Goal: Transaction & Acquisition: Purchase product/service

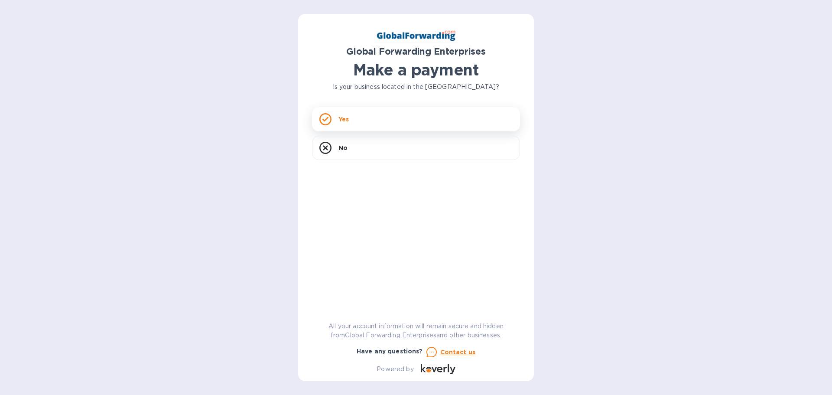
click at [405, 117] on div "Yes" at bounding box center [416, 119] width 208 height 24
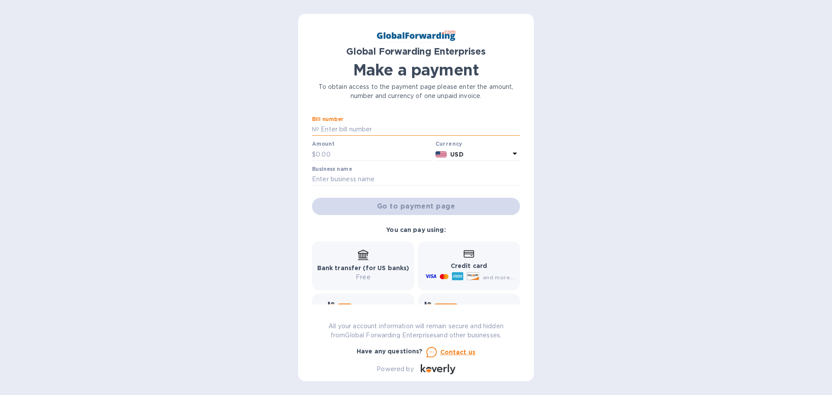
click at [351, 131] on input "text" at bounding box center [419, 129] width 201 height 13
paste input "79643082"
type input "79643082"
click at [343, 157] on input "text" at bounding box center [374, 154] width 116 height 13
type input "315"
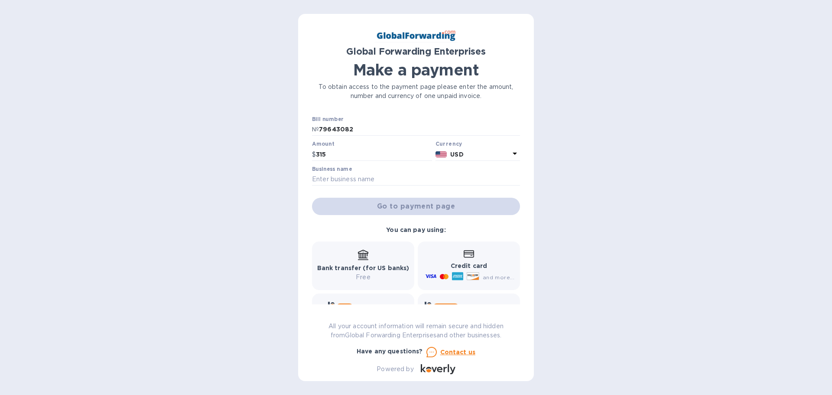
click at [311, 181] on div "Global Forwarding Enterprises Make a payment To obtain access to the payment pa…" at bounding box center [416, 197] width 236 height 367
click at [334, 179] on input "text" at bounding box center [416, 179] width 208 height 13
type input "[DOMAIN_NAME] LLC"
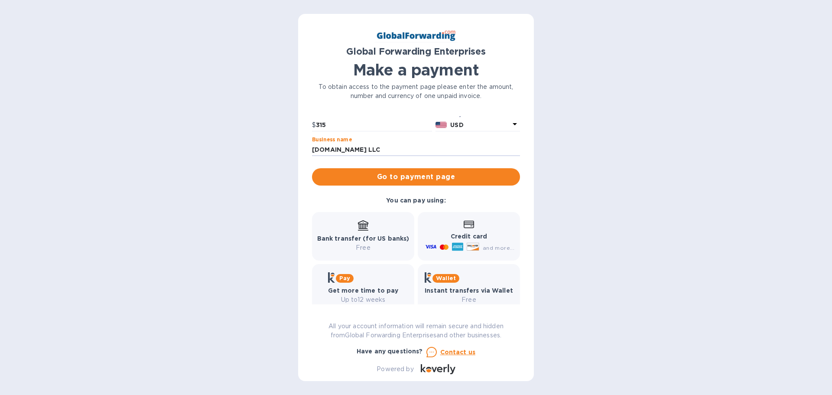
scroll to position [43, 0]
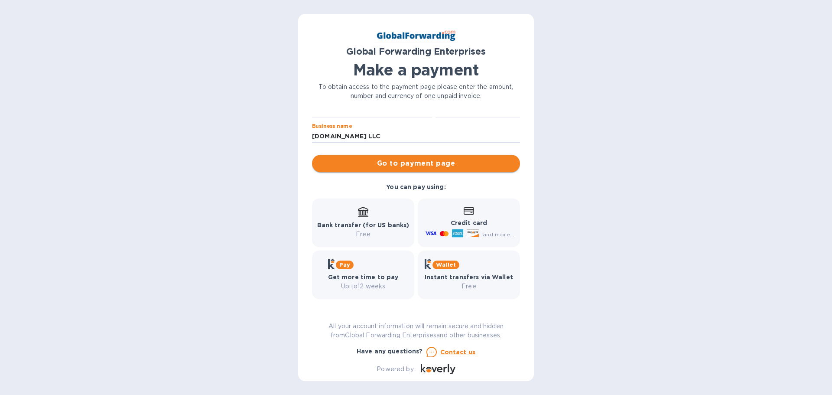
click at [422, 167] on span "Go to payment page" at bounding box center [416, 163] width 194 height 10
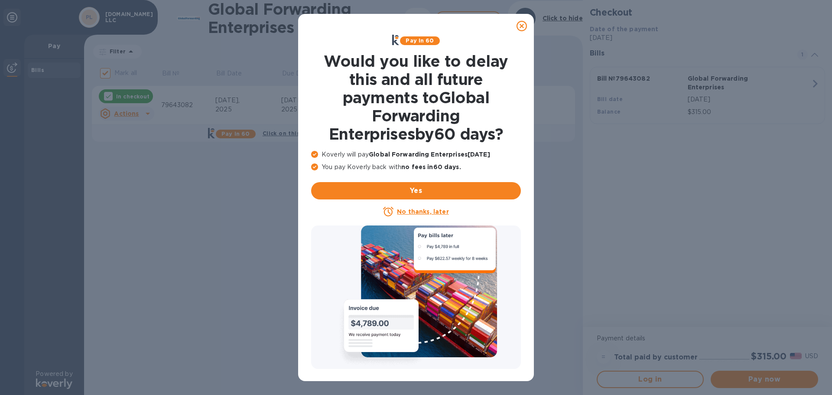
click at [420, 215] on u "No thanks, later" at bounding box center [423, 211] width 52 height 7
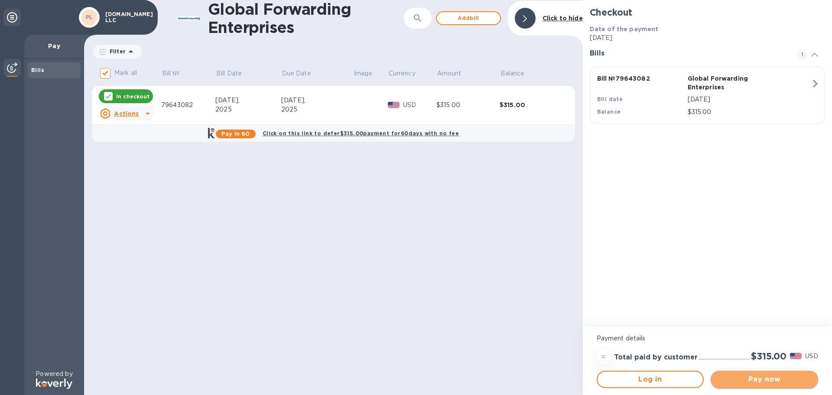
click at [747, 376] on span "Pay now" at bounding box center [765, 379] width 94 height 10
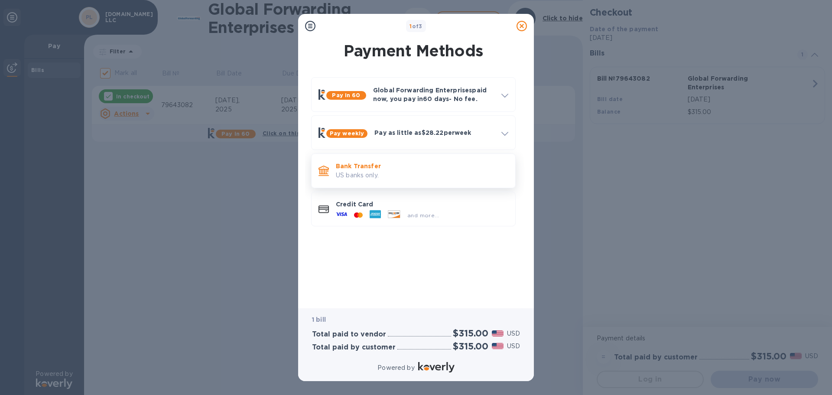
click at [392, 179] on p "US banks only." at bounding box center [422, 175] width 173 height 9
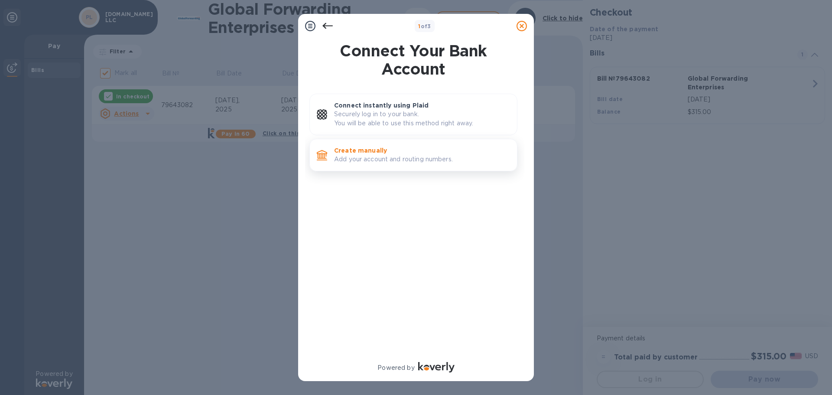
click at [393, 165] on div "Create manually Add your account and routing numbers." at bounding box center [422, 155] width 183 height 25
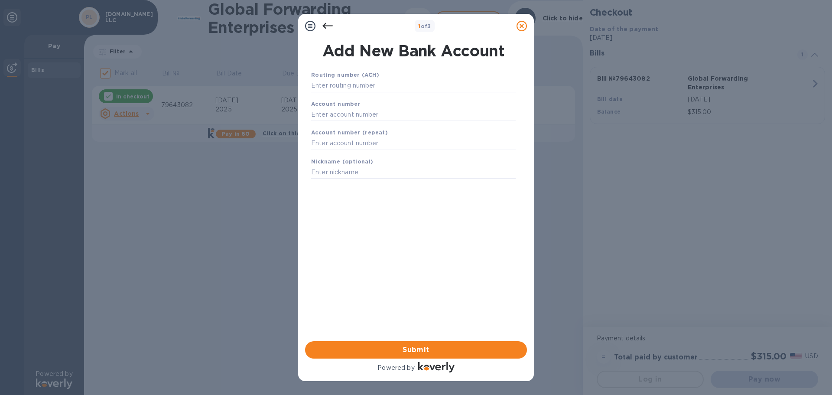
click at [325, 24] on icon at bounding box center [328, 26] width 10 height 6
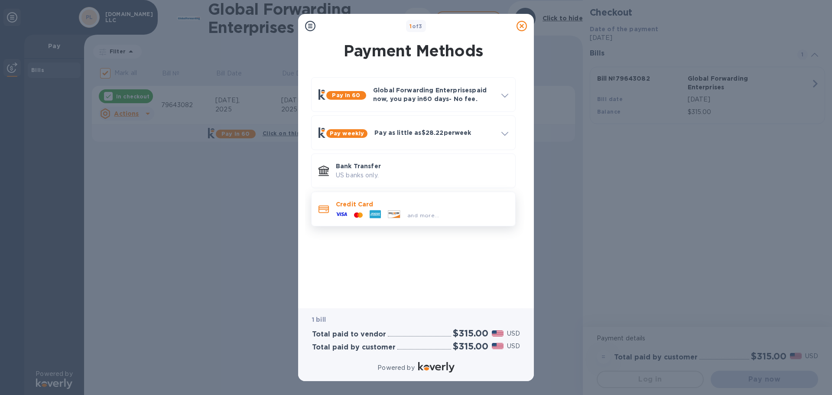
click at [361, 202] on p "Credit Card" at bounding box center [422, 204] width 173 height 9
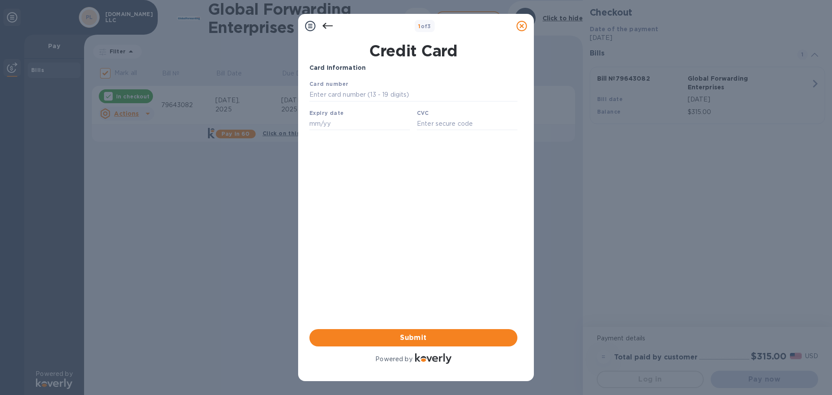
click at [360, 88] on div "Card number" at bounding box center [413, 90] width 215 height 29
click at [359, 93] on input "text" at bounding box center [414, 94] width 208 height 13
type input "[CREDIT_CARD_NUMBER]"
type input "12/25"
type input "810"
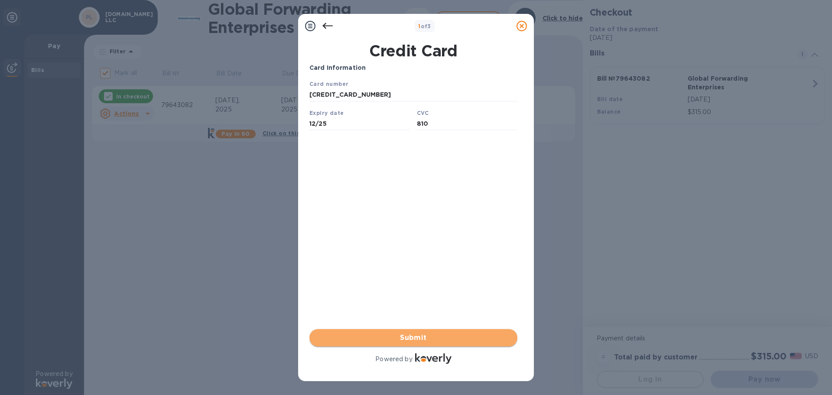
click at [399, 339] on span "Submit" at bounding box center [413, 338] width 194 height 10
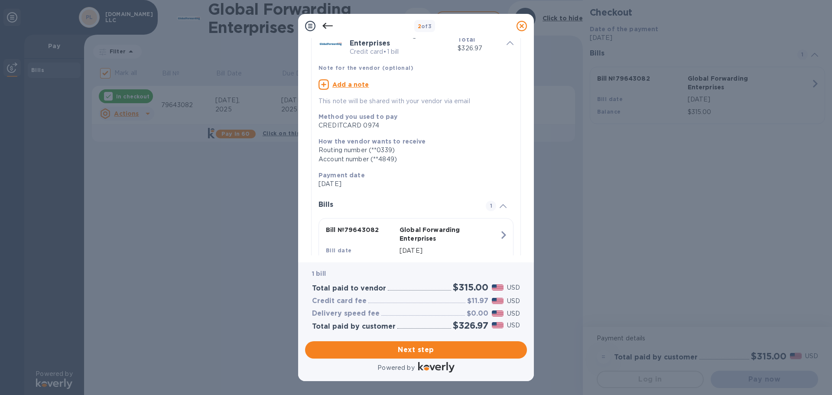
scroll to position [87, 0]
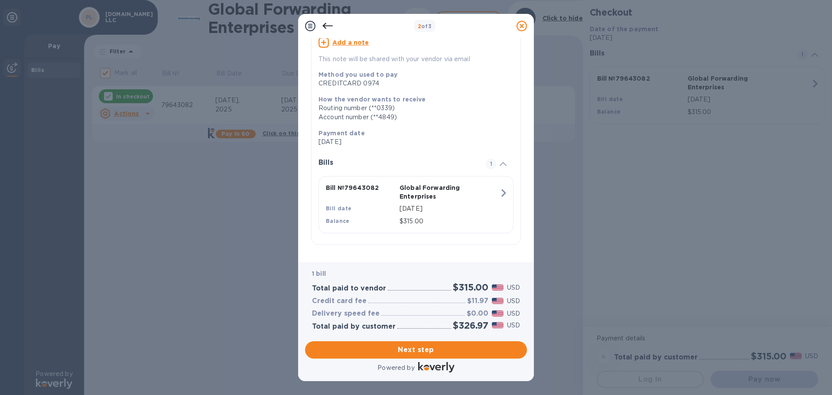
click at [480, 303] on h3 "$11.97" at bounding box center [477, 301] width 21 height 8
copy h3 "11.97"
click at [329, 27] on icon at bounding box center [328, 26] width 10 height 10
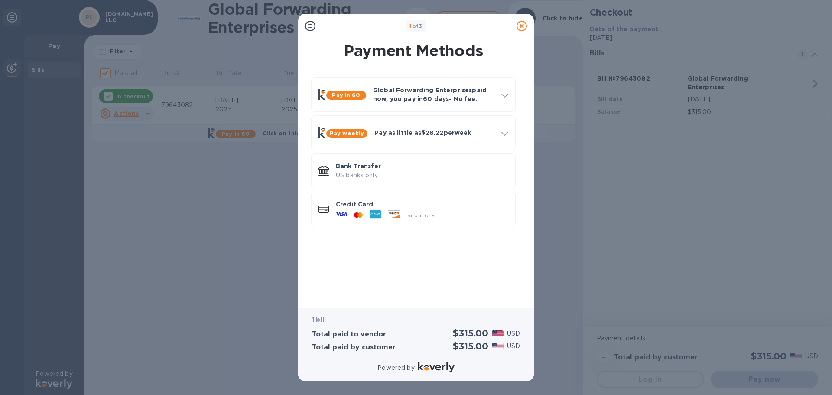
scroll to position [0, 0]
click at [418, 174] on p "US banks only." at bounding box center [422, 175] width 173 height 9
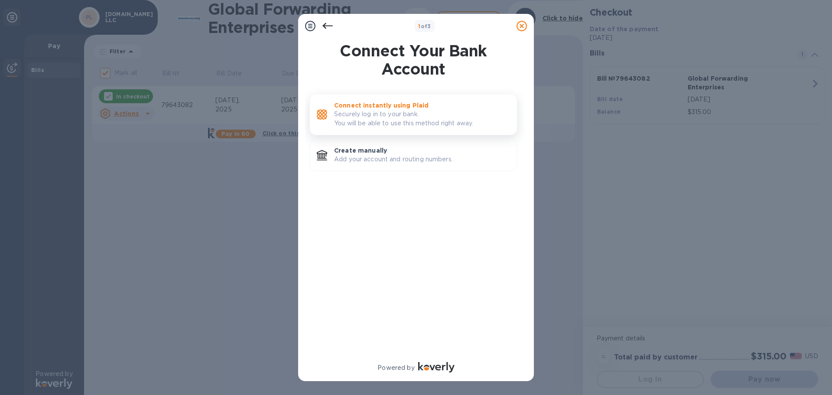
click at [406, 113] on p "Securely log in to your bank. You will be able to use this method right away." at bounding box center [422, 119] width 176 height 18
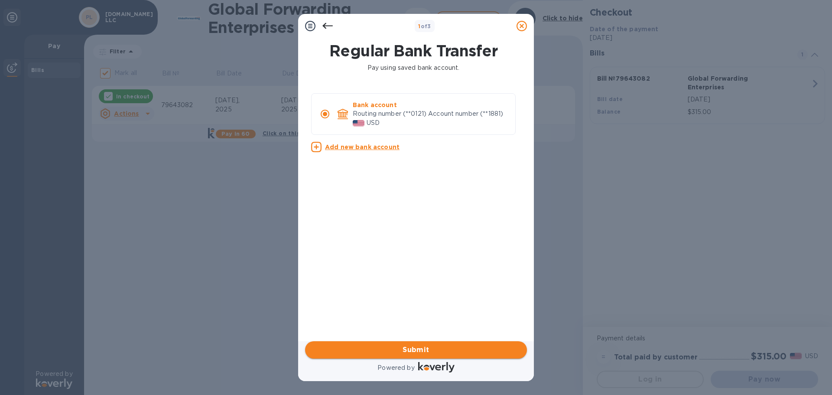
click at [455, 347] on span "Submit" at bounding box center [416, 350] width 208 height 10
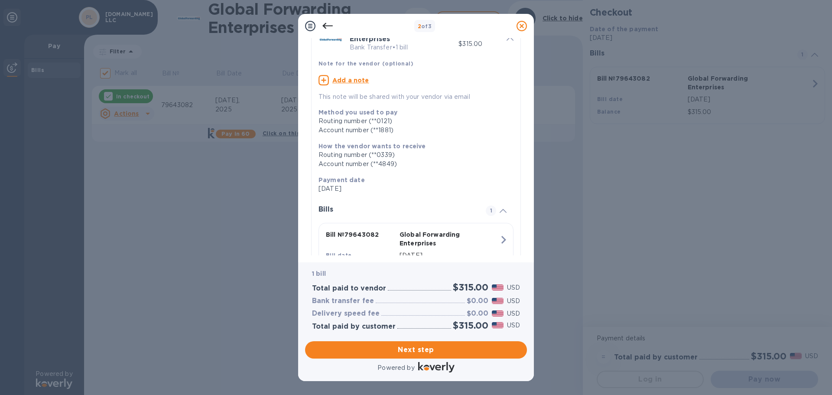
scroll to position [96, 0]
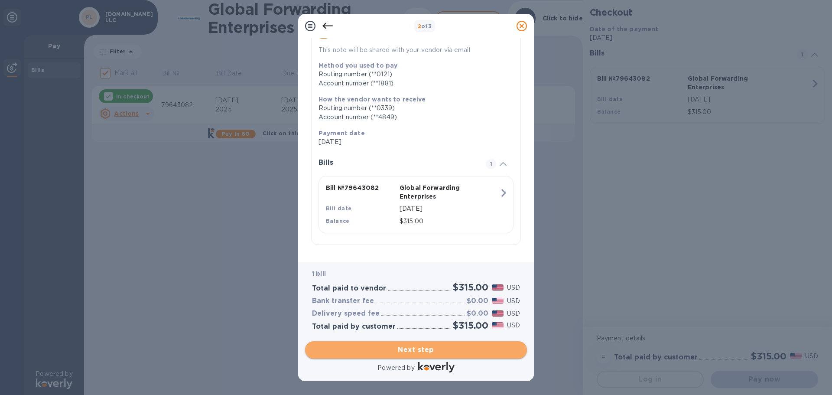
click at [442, 353] on span "Next step" at bounding box center [416, 350] width 208 height 10
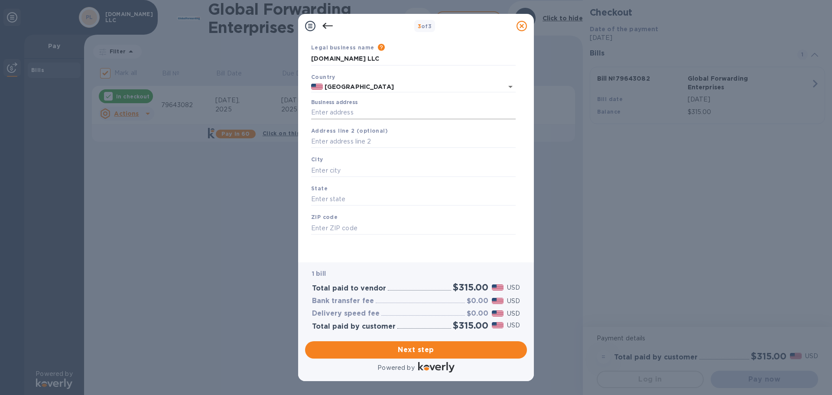
click at [349, 111] on input "Business address" at bounding box center [413, 112] width 205 height 13
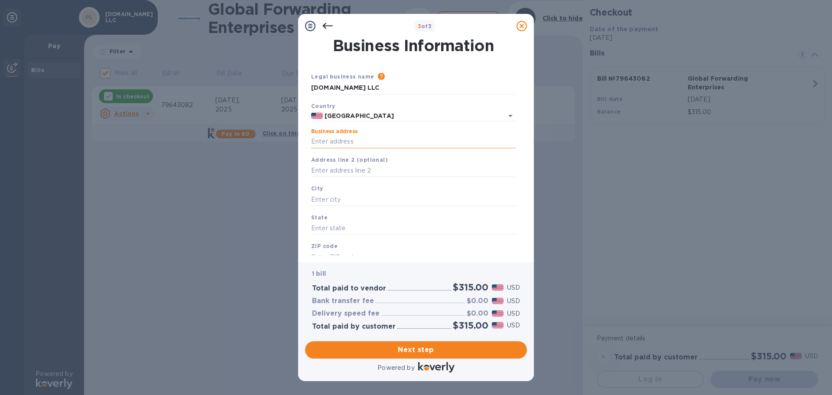
click at [352, 139] on input "Business address" at bounding box center [413, 141] width 205 height 13
type input "[STREET_ADDRESS][PERSON_NAME]"
click at [344, 196] on input "text" at bounding box center [413, 199] width 205 height 13
type input "b"
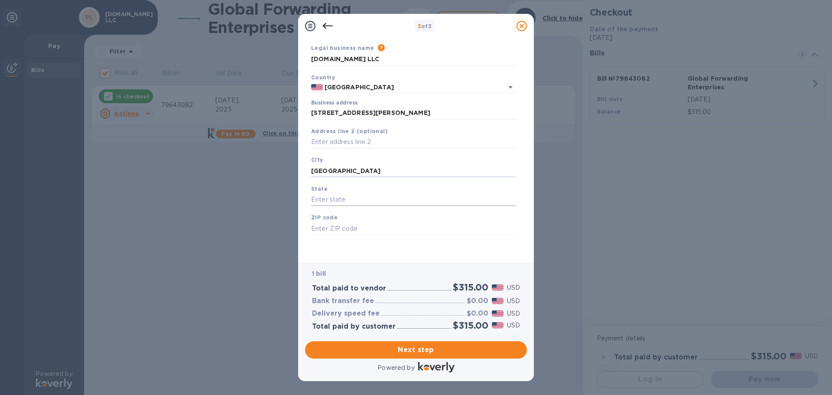
scroll to position [29, 0]
type input "[GEOGRAPHIC_DATA]"
click at [347, 196] on input "text" at bounding box center [413, 199] width 205 height 13
click button "Save" at bounding box center [0, 0] width 0 height 0
type input "NY"
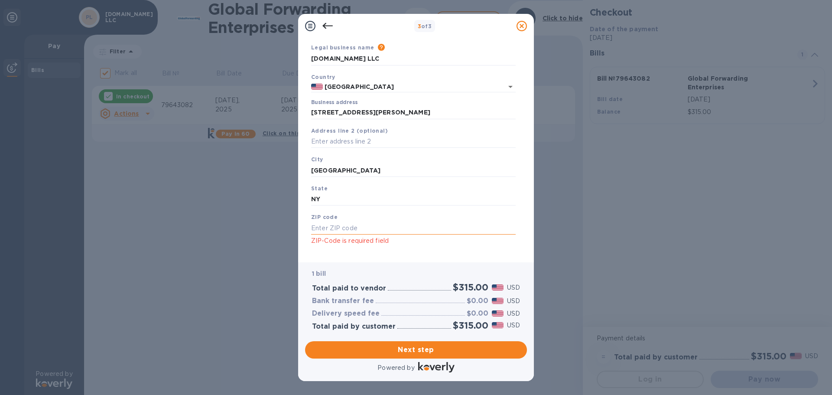
click at [342, 231] on input "text" at bounding box center [413, 228] width 205 height 13
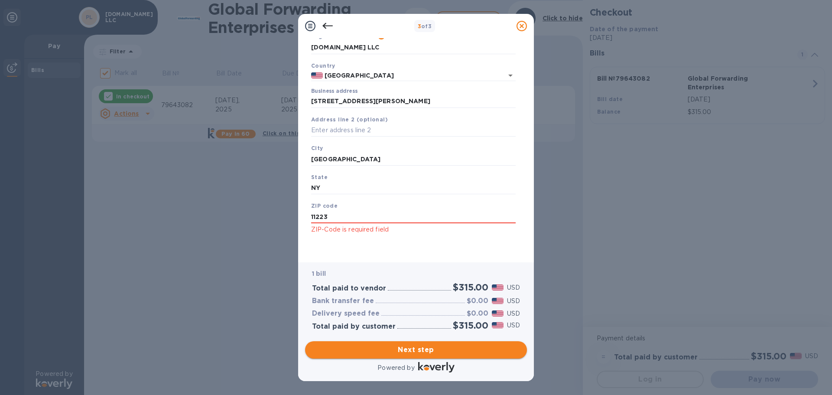
type input "11223"
click at [444, 346] on span "Next step" at bounding box center [416, 350] width 208 height 10
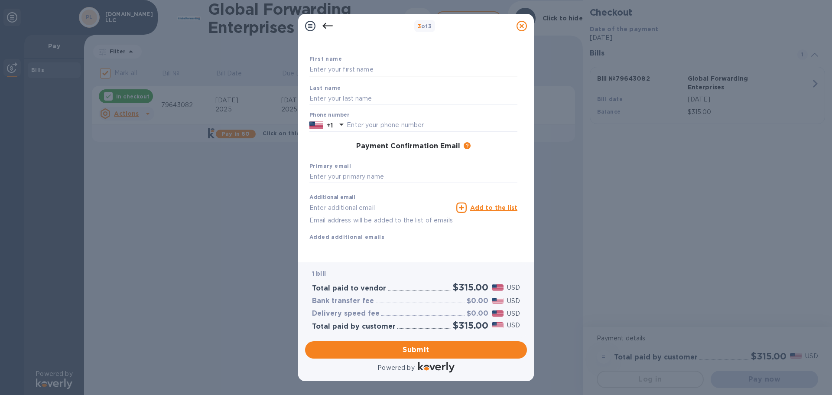
click at [391, 68] on input "text" at bounding box center [414, 69] width 208 height 13
type input "[PERSON_NAME]"
type input "9172921745"
click at [362, 176] on input "text" at bounding box center [414, 176] width 208 height 13
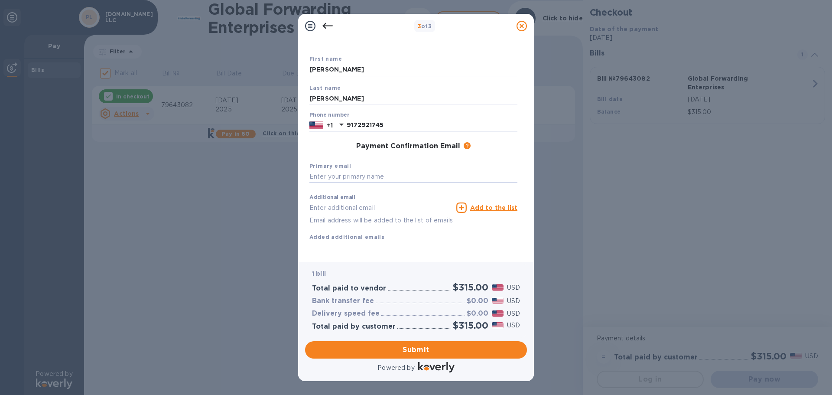
drag, startPoint x: 346, startPoint y: 68, endPoint x: 252, endPoint y: 71, distance: 93.7
click at [254, 71] on div "3 of 3 Payment Contact Information First name [PERSON_NAME] Last name [PERSON_N…" at bounding box center [416, 197] width 832 height 395
type input "Jack"
click at [401, 175] on input "text" at bounding box center [414, 176] width 208 height 13
type input "[EMAIL_ADDRESS][DOMAIN_NAME]"
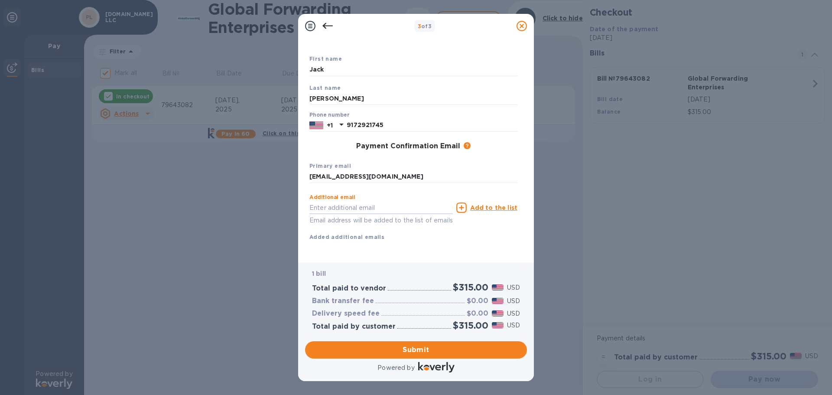
scroll to position [49, 0]
click at [431, 347] on span "Submit" at bounding box center [416, 350] width 208 height 10
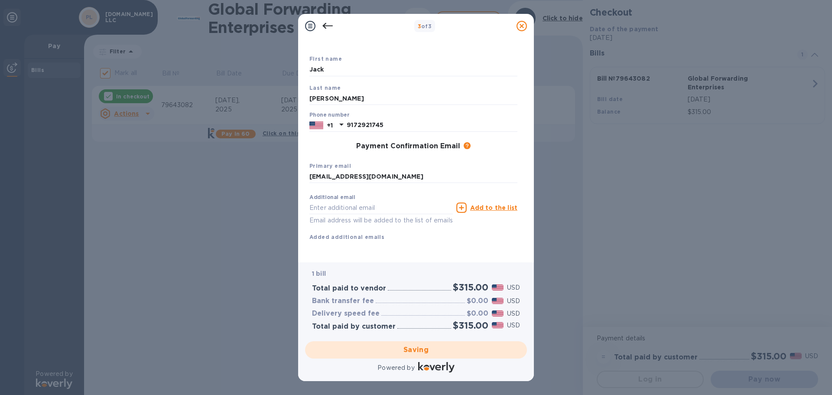
checkbox input "false"
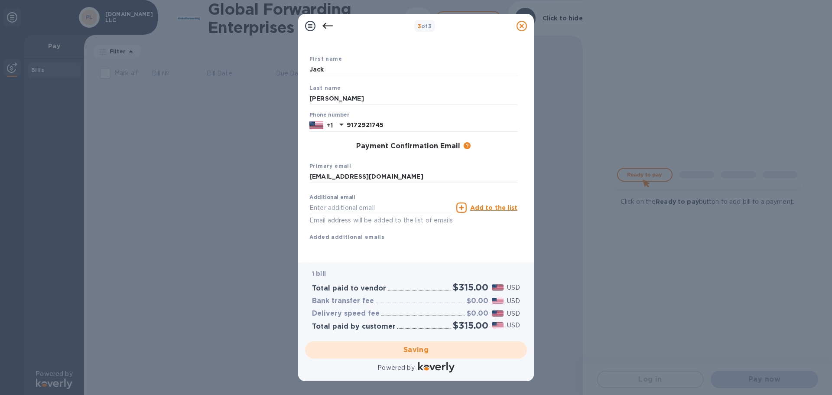
scroll to position [0, 0]
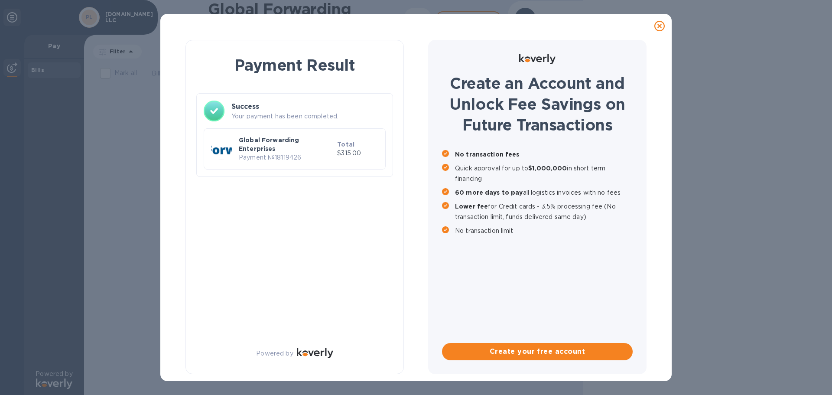
click at [287, 153] on p "Payment № 18119426" at bounding box center [286, 157] width 95 height 9
copy p "18119426"
